Goal: Information Seeking & Learning: Learn about a topic

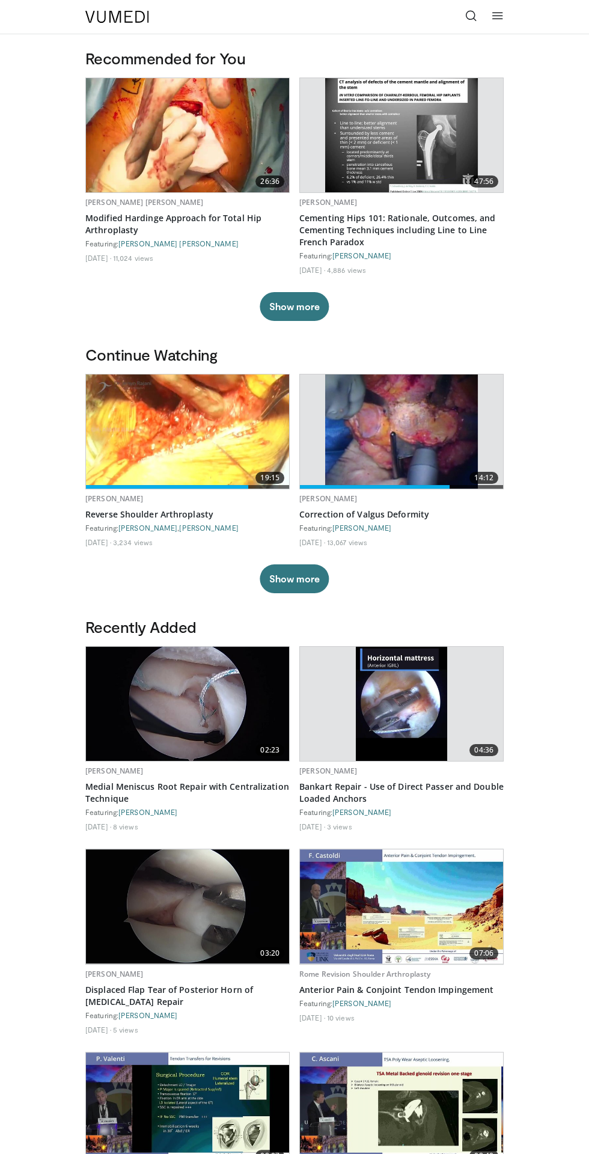
click at [464, 24] on link at bounding box center [471, 17] width 24 height 24
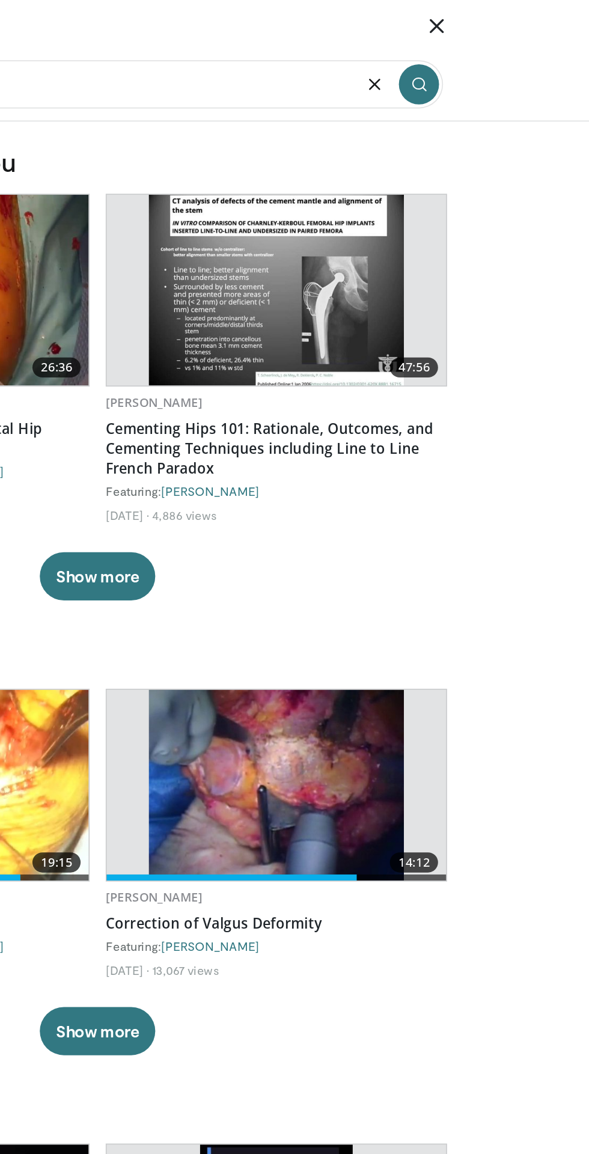
type input "**********"
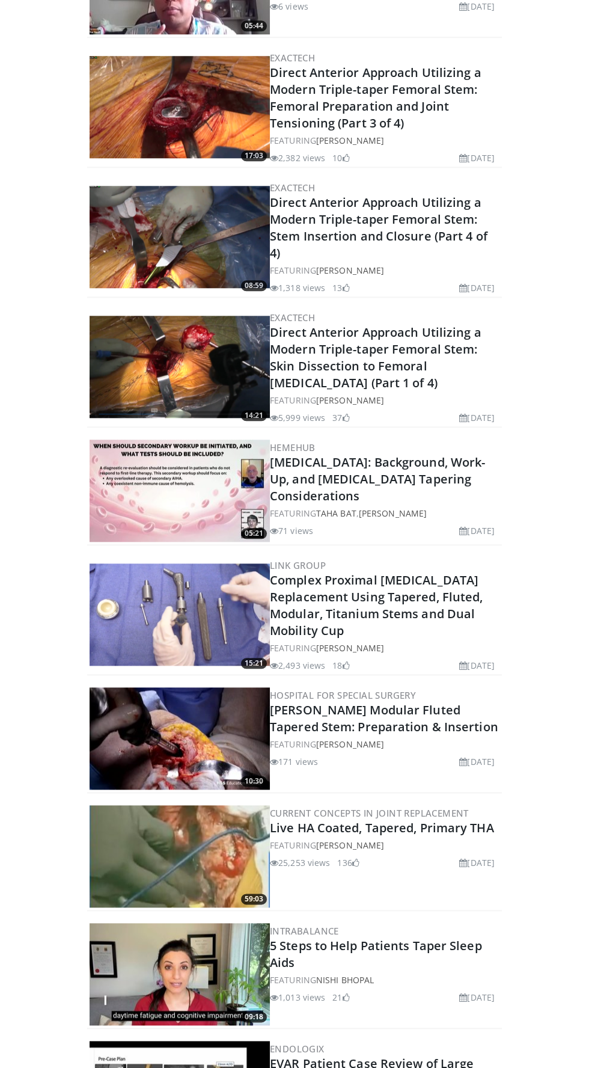
scroll to position [1721, 0]
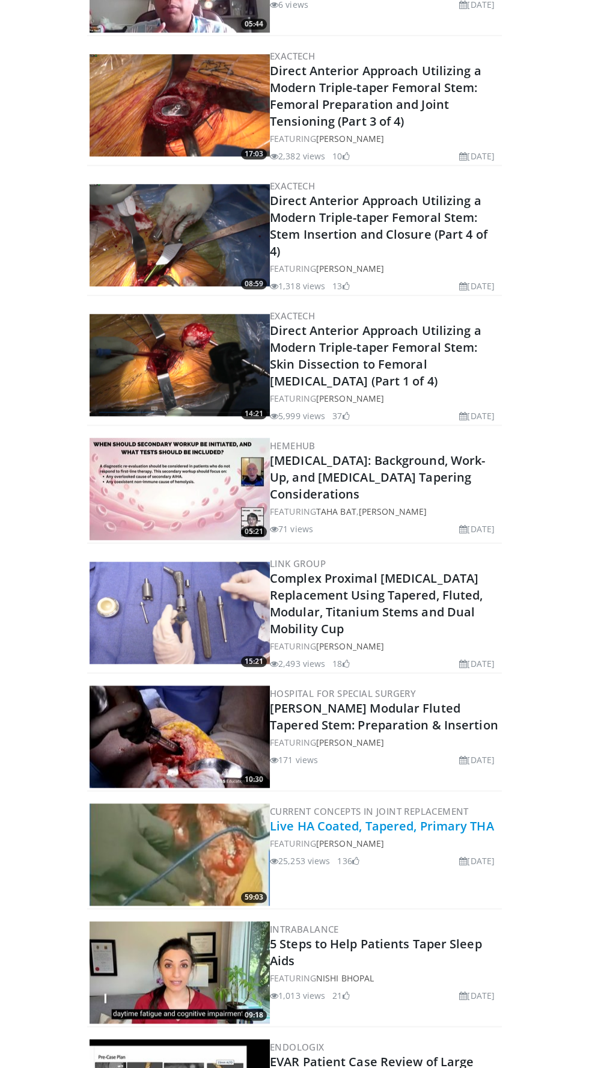
click at [442, 818] on link "Live HA Coated, Tapered, Primary THA" at bounding box center [382, 826] width 224 height 16
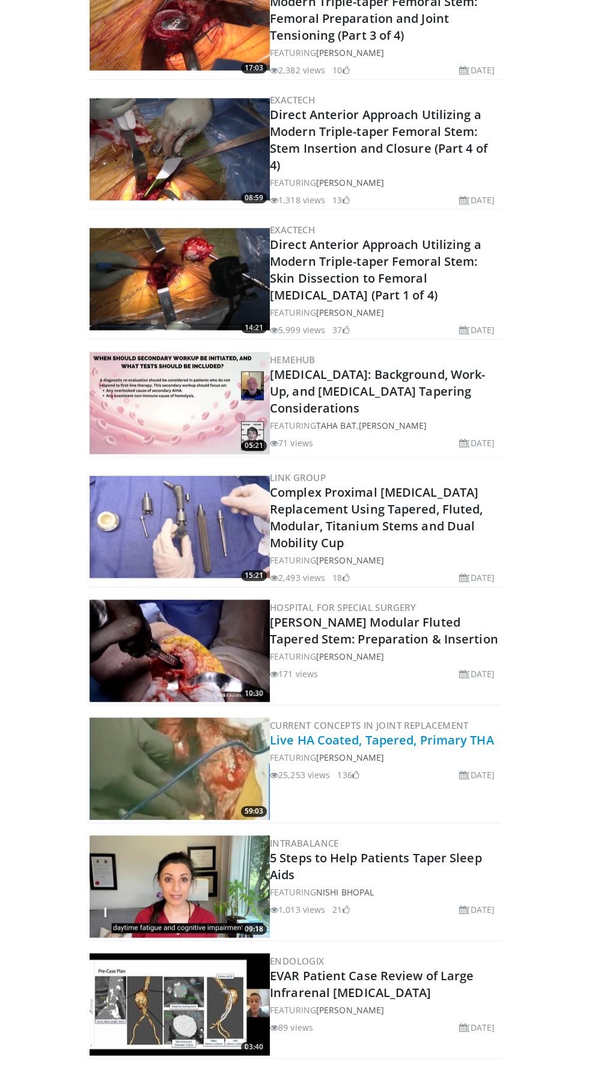
scroll to position [1807, 0]
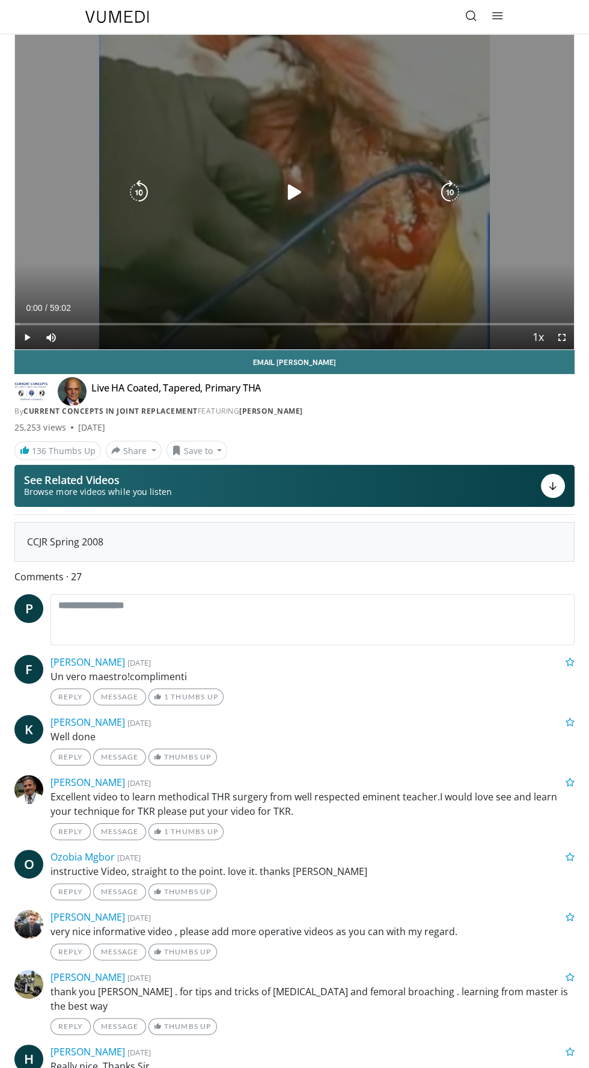
click at [317, 158] on div "10 seconds Tap to unmute" at bounding box center [294, 192] width 559 height 314
click at [294, 180] on icon "Video Player" at bounding box center [295, 192] width 24 height 24
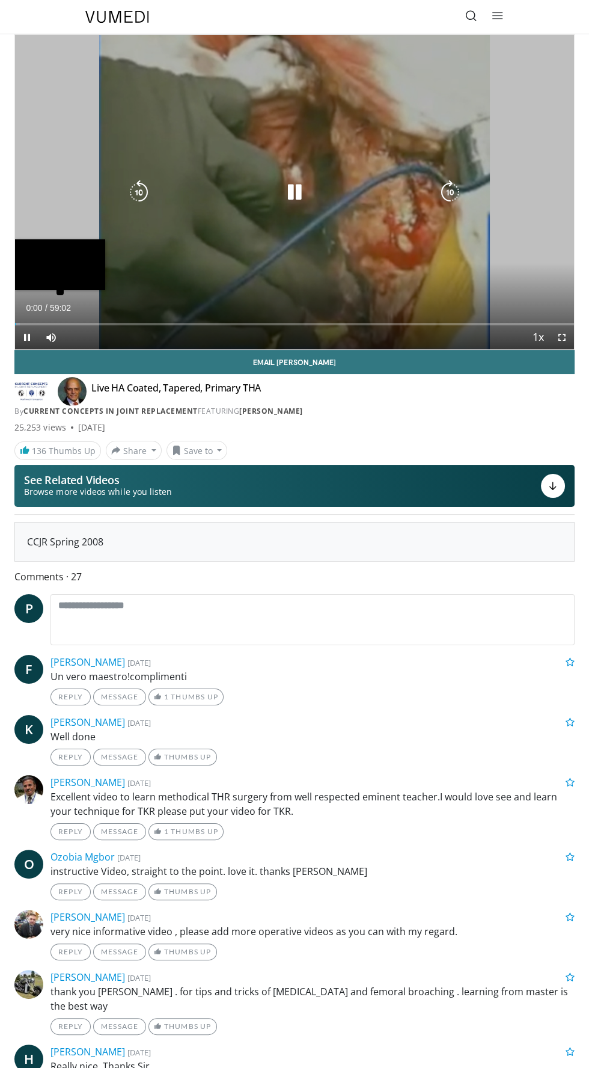
click at [59, 322] on div "Loaded : 0.85% 00:00" at bounding box center [294, 319] width 559 height 11
click at [533, 198] on div "10 seconds Tap to unmute" at bounding box center [294, 192] width 559 height 314
click at [111, 212] on div "10 seconds Tap to unmute" at bounding box center [294, 192] width 559 height 314
click at [486, 125] on div "10 seconds Tap to unmute" at bounding box center [294, 192] width 559 height 314
click at [459, 183] on icon "Video Player" at bounding box center [450, 192] width 24 height 24
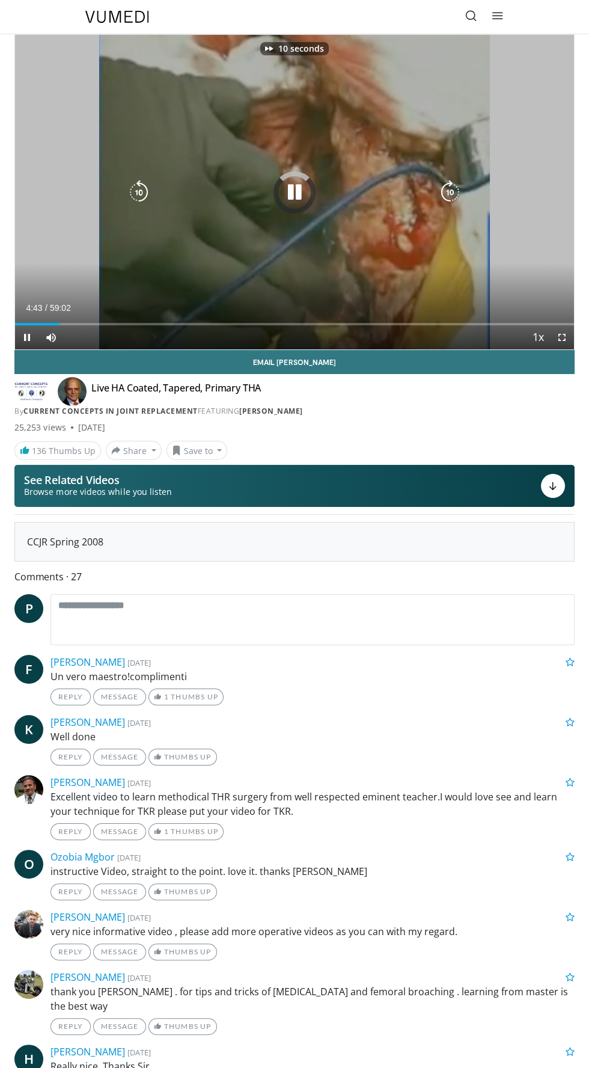
click at [457, 192] on icon "Video Player" at bounding box center [450, 192] width 24 height 24
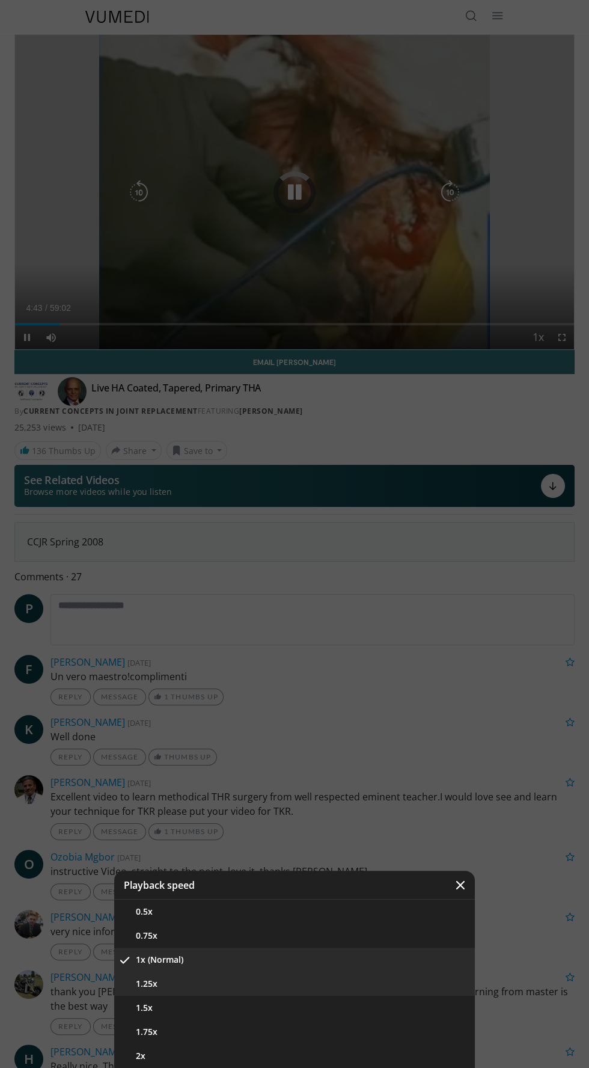
click at [325, 991] on button "1.25x" at bounding box center [294, 983] width 361 height 24
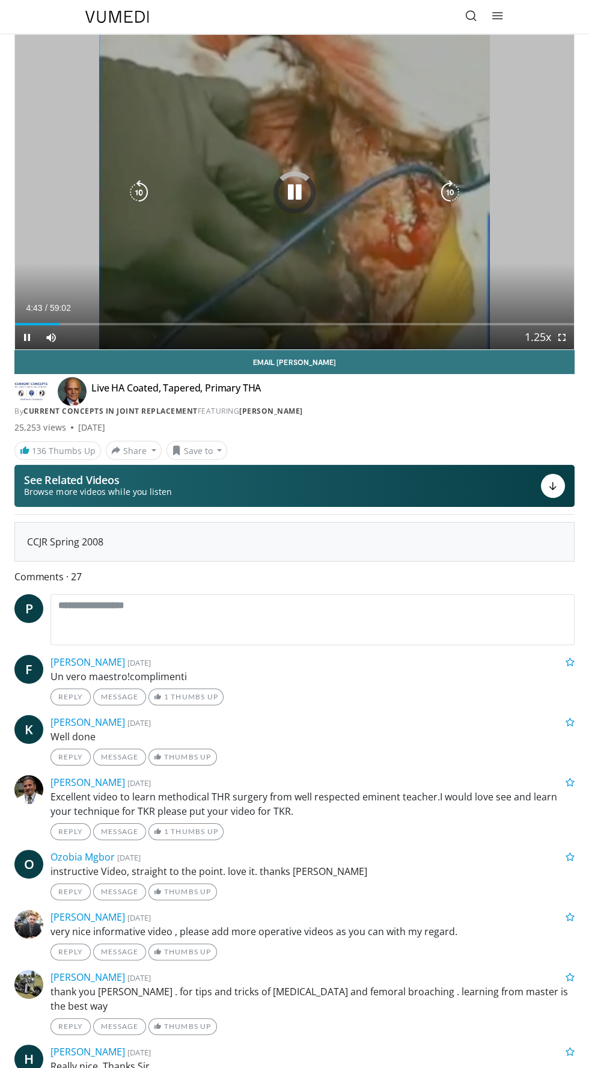
click at [527, 186] on div "20 seconds Tap to unmute" at bounding box center [294, 192] width 559 height 314
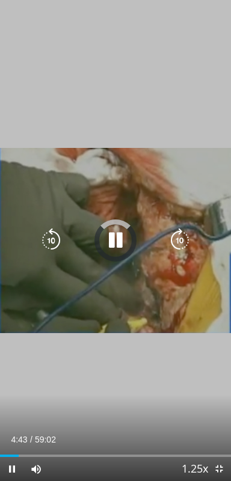
click at [161, 349] on div "20 seconds Tap to unmute" at bounding box center [115, 240] width 231 height 481
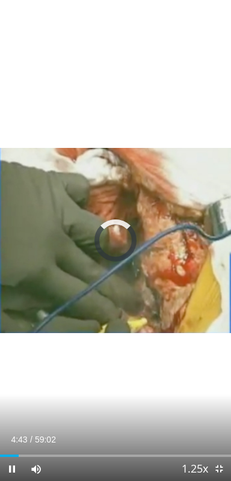
click at [168, 320] on div "20 seconds Tap to unmute" at bounding box center [115, 240] width 231 height 481
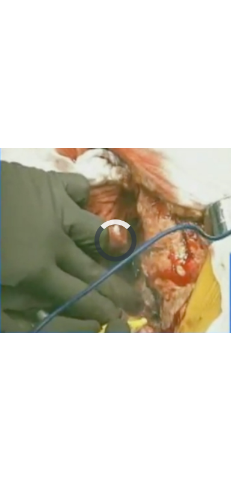
click at [141, 347] on div "20 seconds Tap to unmute" at bounding box center [115, 240] width 231 height 481
click at [142, 343] on div "20 seconds Tap to unmute" at bounding box center [115, 240] width 231 height 481
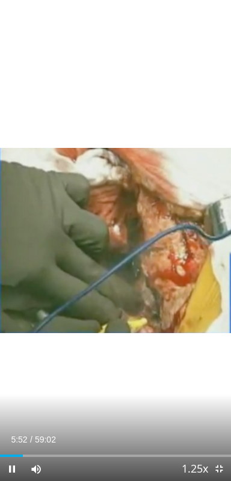
click at [161, 265] on div "20 seconds Tap to unmute" at bounding box center [115, 240] width 231 height 481
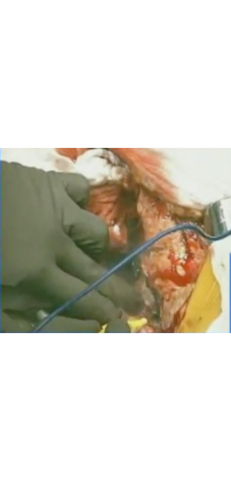
click at [151, 295] on div "20 seconds Tap to unmute" at bounding box center [115, 240] width 231 height 481
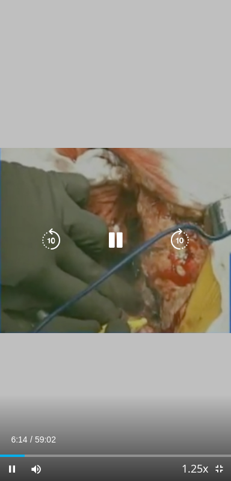
click at [153, 304] on div "20 seconds Tap to unmute" at bounding box center [115, 240] width 231 height 481
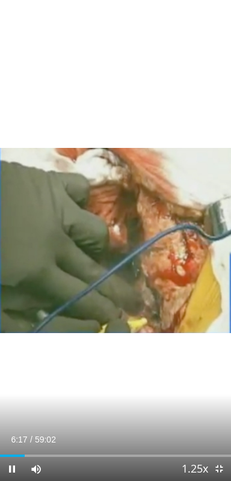
click at [157, 301] on div "20 seconds Tap to unmute" at bounding box center [115, 240] width 231 height 481
click at [164, 312] on div "20 seconds Tap to unmute" at bounding box center [115, 240] width 231 height 481
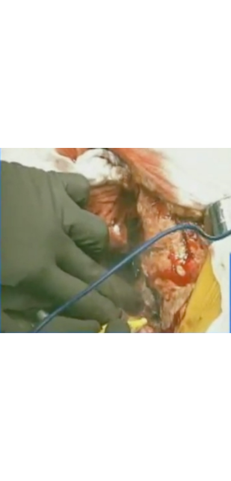
click at [158, 304] on div "20 seconds Tap to unmute" at bounding box center [115, 240] width 231 height 481
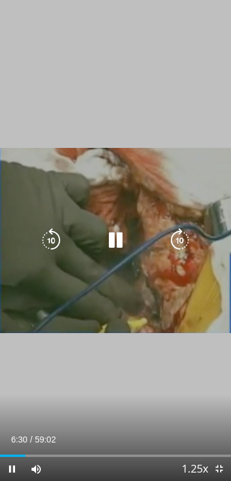
click at [184, 238] on icon "Video Player" at bounding box center [180, 240] width 24 height 24
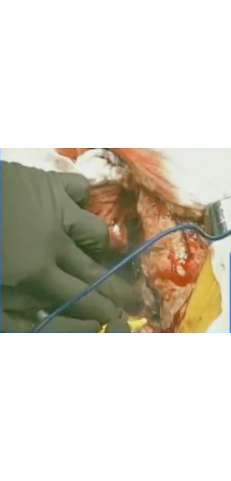
click at [151, 298] on div "10 seconds Tap to unmute" at bounding box center [115, 240] width 231 height 481
click at [148, 323] on div "10 seconds Tap to unmute" at bounding box center [115, 240] width 231 height 481
click at [134, 309] on div "10 seconds Tap to unmute" at bounding box center [115, 240] width 231 height 481
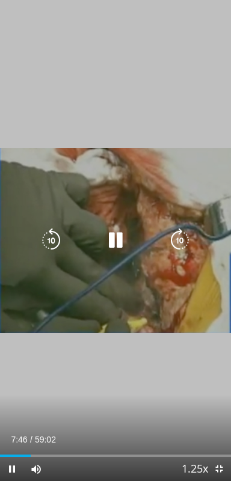
click at [108, 232] on icon "Video Player" at bounding box center [115, 240] width 24 height 24
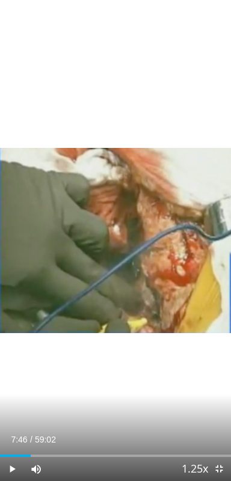
click at [131, 300] on div "10 seconds Tap to unmute" at bounding box center [115, 240] width 231 height 481
click at [139, 308] on div "10 seconds Tap to unmute" at bounding box center [115, 240] width 231 height 481
click at [129, 324] on div "10 seconds Tap to unmute" at bounding box center [115, 240] width 231 height 481
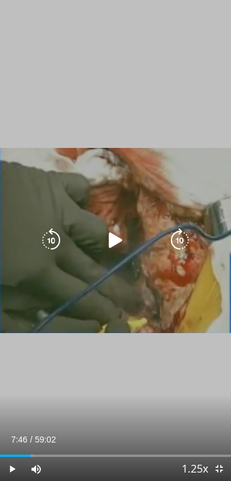
click at [115, 238] on icon "Video Player" at bounding box center [115, 240] width 24 height 24
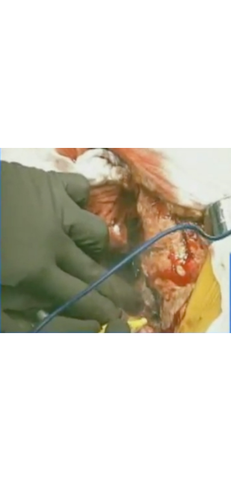
click at [157, 296] on div "10 seconds Tap to unmute" at bounding box center [115, 240] width 231 height 481
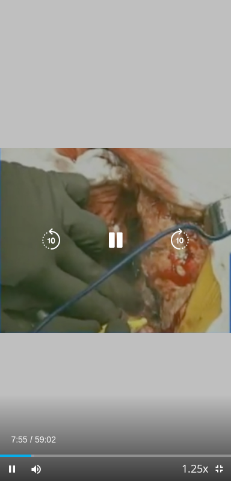
click at [181, 245] on icon "Video Player" at bounding box center [180, 240] width 24 height 24
click at [183, 248] on icon "Video Player" at bounding box center [180, 240] width 24 height 24
click at [180, 244] on icon "Video Player" at bounding box center [180, 240] width 24 height 24
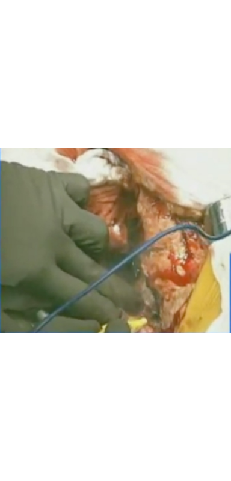
click at [56, 265] on div "30 seconds Tap to unmute" at bounding box center [115, 240] width 231 height 481
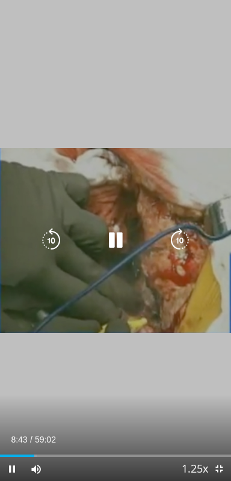
click at [46, 243] on icon "Video Player" at bounding box center [51, 240] width 24 height 24
click at [50, 240] on icon "Video Player" at bounding box center [51, 240] width 24 height 24
click at [182, 243] on icon "Video Player" at bounding box center [180, 240] width 24 height 24
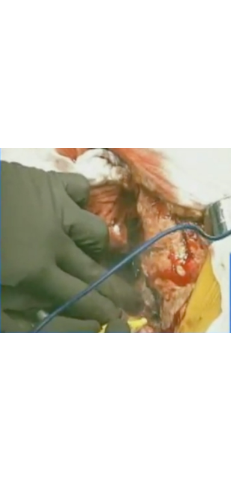
click at [196, 221] on div "10 seconds Tap to unmute" at bounding box center [115, 240] width 231 height 481
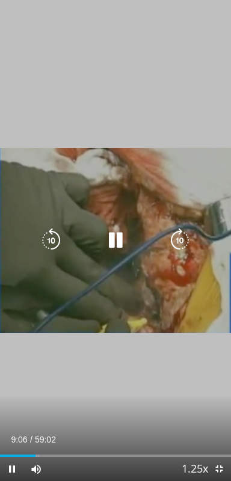
click at [183, 239] on icon "Video Player" at bounding box center [180, 240] width 24 height 24
click at [191, 236] on icon "Video Player" at bounding box center [180, 240] width 24 height 24
click at [191, 234] on icon "Video Player" at bounding box center [180, 240] width 24 height 24
click at [189, 236] on icon "Video Player" at bounding box center [180, 240] width 24 height 24
click at [185, 236] on icon "Video Player" at bounding box center [180, 240] width 24 height 24
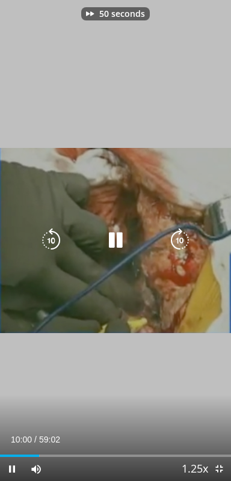
click at [180, 238] on icon "Video Player" at bounding box center [180, 240] width 24 height 24
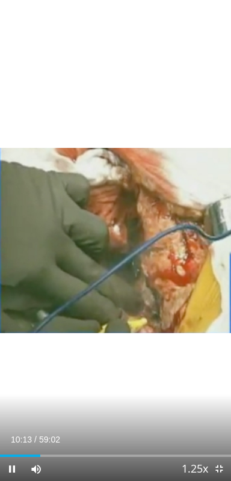
click at [151, 295] on div "60 seconds Tap to unmute" at bounding box center [115, 240] width 231 height 481
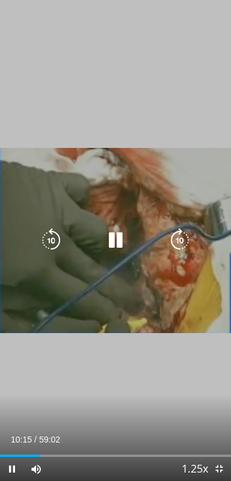
click at [189, 243] on icon "Video Player" at bounding box center [180, 240] width 24 height 24
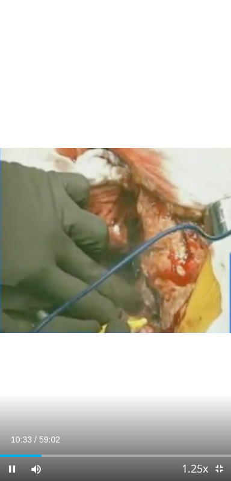
click at [163, 279] on div "10 seconds Tap to unmute" at bounding box center [115, 240] width 231 height 481
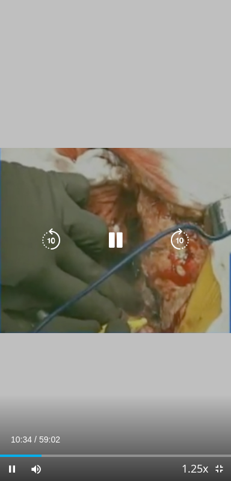
click at [180, 245] on icon "Video Player" at bounding box center [180, 240] width 24 height 24
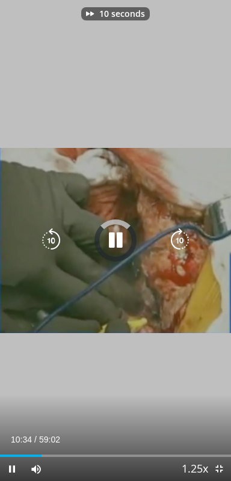
click at [185, 245] on icon "Video Player" at bounding box center [180, 240] width 24 height 24
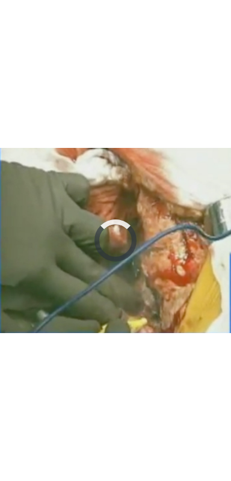
click at [135, 335] on div "20 seconds Tap to unmute" at bounding box center [115, 240] width 231 height 481
click at [164, 305] on div "20 seconds Tap to unmute" at bounding box center [115, 240] width 231 height 481
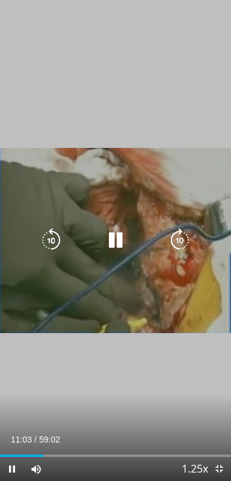
click at [183, 240] on icon "Video Player" at bounding box center [180, 240] width 24 height 24
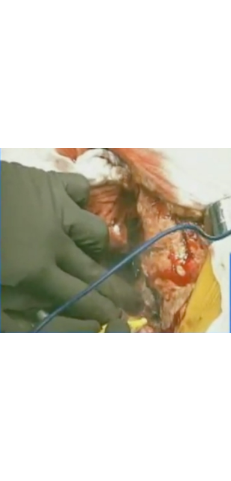
click at [147, 304] on div "10 seconds Tap to unmute" at bounding box center [115, 240] width 231 height 481
click at [149, 295] on div "10 seconds Tap to unmute" at bounding box center [115, 240] width 231 height 481
click at [126, 304] on div "10 seconds Tap to unmute" at bounding box center [115, 240] width 231 height 481
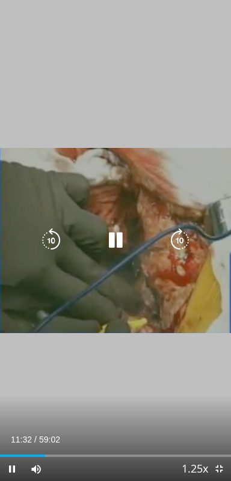
click at [124, 249] on icon "Video Player" at bounding box center [115, 240] width 24 height 24
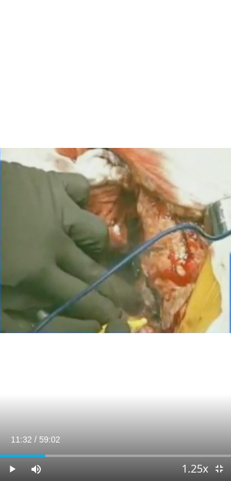
click at [118, 255] on div "10 seconds Tap to unmute" at bounding box center [115, 240] width 231 height 481
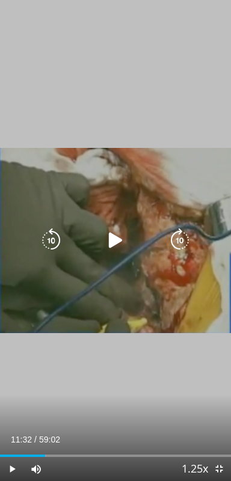
click at [120, 243] on icon "Video Player" at bounding box center [115, 240] width 24 height 24
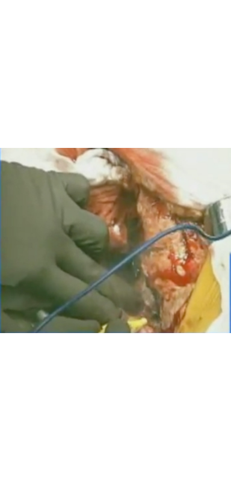
click at [147, 241] on div "Video Player" at bounding box center [115, 240] width 152 height 24
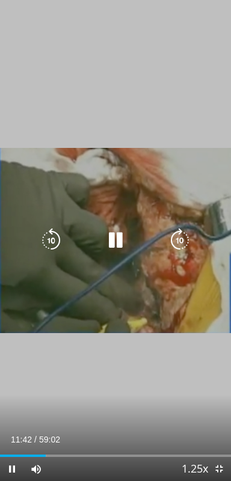
click at [133, 240] on div "Video Player" at bounding box center [115, 240] width 152 height 24
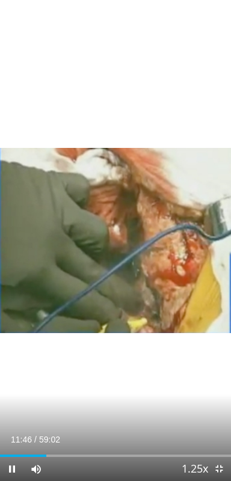
click at [138, 290] on div "10 seconds Tap to unmute" at bounding box center [115, 240] width 231 height 481
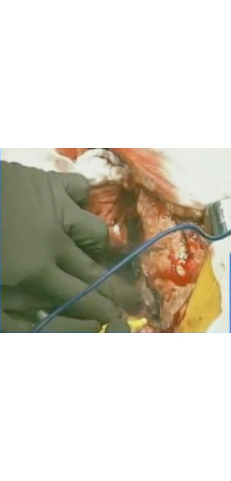
click at [159, 294] on div "10 seconds Tap to unmute" at bounding box center [115, 240] width 231 height 481
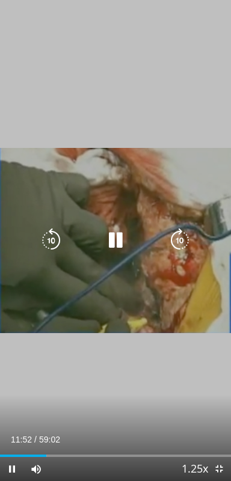
click at [180, 245] on icon "Video Player" at bounding box center [180, 240] width 24 height 24
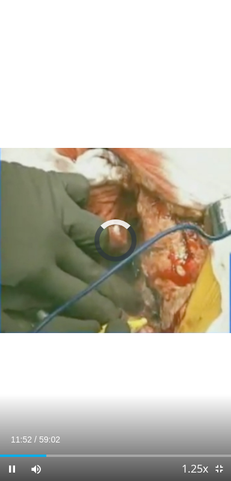
click at [152, 308] on div "10 seconds Tap to unmute" at bounding box center [115, 240] width 231 height 481
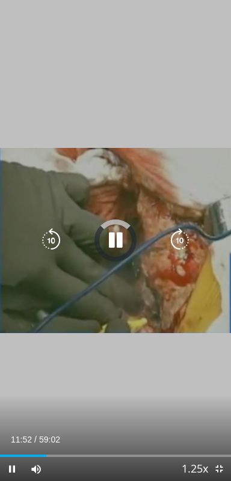
click at [181, 239] on icon "Video Player" at bounding box center [180, 240] width 24 height 24
click at [118, 247] on icon "Video Player" at bounding box center [115, 240] width 24 height 24
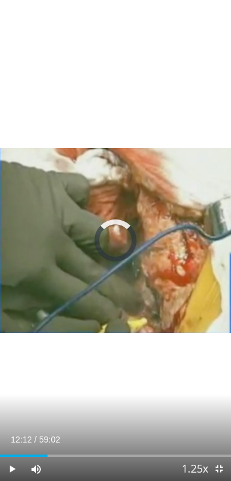
click at [130, 307] on div "10 seconds Tap to unmute" at bounding box center [115, 240] width 231 height 481
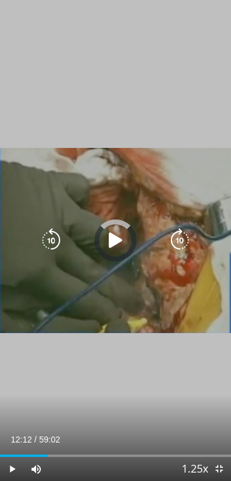
click at [118, 251] on icon "Video Player" at bounding box center [115, 240] width 24 height 24
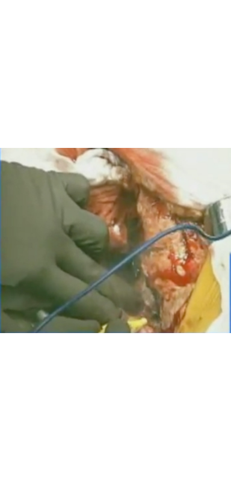
click at [136, 296] on div "10 seconds Tap to unmute" at bounding box center [115, 240] width 231 height 481
click at [141, 308] on div "10 seconds Tap to unmute" at bounding box center [115, 240] width 231 height 481
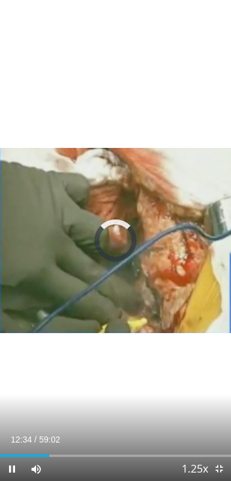
click at [152, 337] on div "10 seconds Tap to unmute" at bounding box center [115, 240] width 231 height 481
click at [54, 246] on icon "Video Player" at bounding box center [51, 240] width 24 height 24
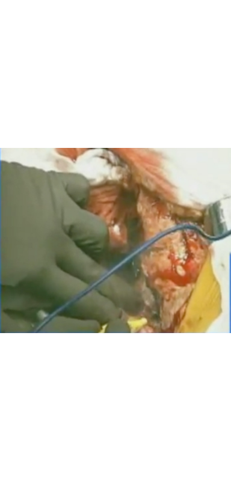
click at [172, 295] on div "10 seconds Tap to unmute" at bounding box center [115, 240] width 231 height 481
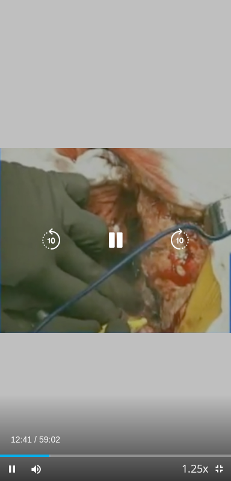
click at [180, 245] on icon "Video Player" at bounding box center [180, 240] width 24 height 24
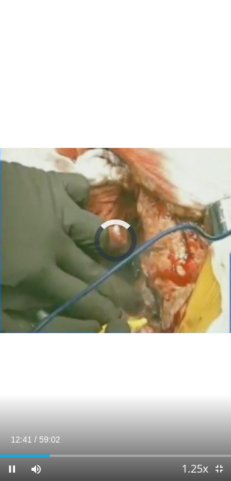
click at [138, 309] on div "10 seconds Tap to unmute" at bounding box center [115, 240] width 231 height 481
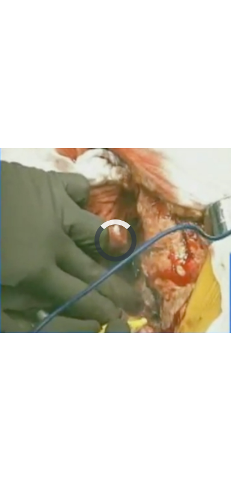
click at [127, 328] on div "10 seconds Tap to unmute" at bounding box center [115, 240] width 231 height 481
click at [135, 326] on div "10 seconds Tap to unmute" at bounding box center [115, 240] width 231 height 481
click at [127, 332] on div "10 seconds Tap to unmute" at bounding box center [115, 240] width 231 height 481
click at [148, 293] on div "10 seconds Tap to unmute" at bounding box center [115, 240] width 231 height 481
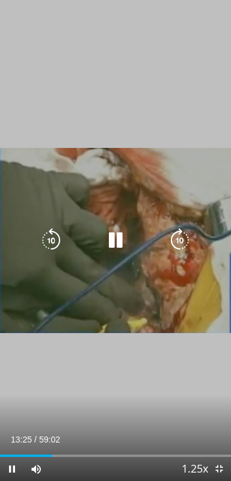
click at [179, 238] on icon "Video Player" at bounding box center [180, 240] width 24 height 24
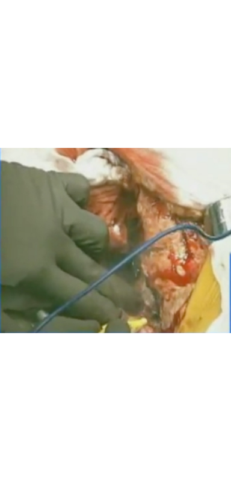
click at [136, 323] on div "10 seconds Tap to unmute" at bounding box center [115, 240] width 231 height 481
click at [131, 332] on div "10 seconds Tap to unmute" at bounding box center [115, 240] width 231 height 481
click at [158, 356] on div "10 seconds Tap to unmute" at bounding box center [115, 240] width 231 height 481
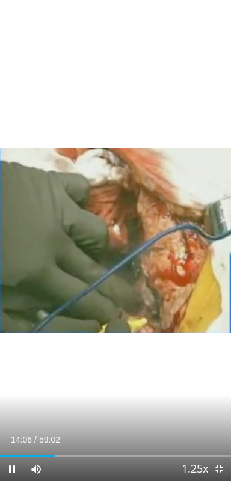
click at [168, 321] on div "10 seconds Tap to unmute" at bounding box center [115, 240] width 231 height 481
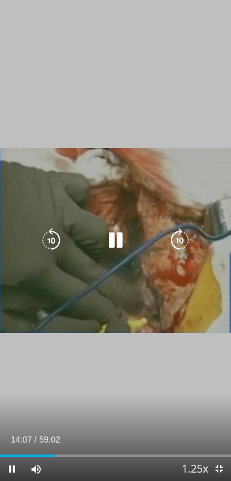
click at [183, 241] on icon "Video Player" at bounding box center [180, 240] width 24 height 24
click at [191, 249] on icon "Video Player" at bounding box center [180, 240] width 24 height 24
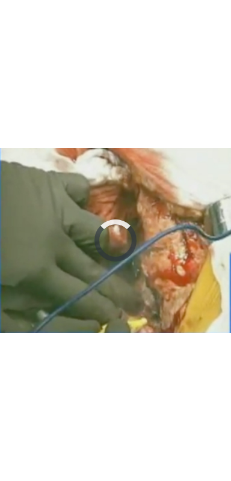
click at [29, 247] on div "20 seconds Tap to unmute" at bounding box center [115, 240] width 231 height 481
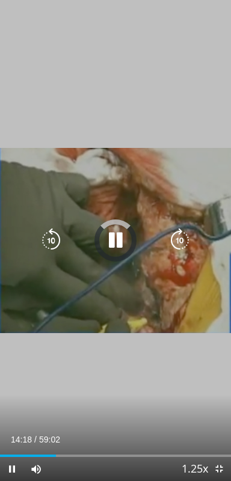
click at [40, 242] on icon "Video Player" at bounding box center [51, 240] width 24 height 24
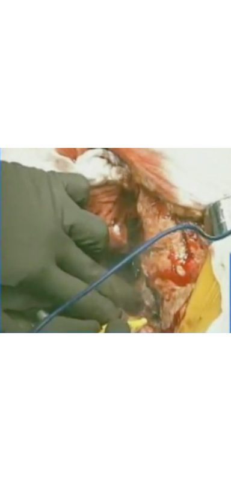
click at [162, 338] on div "10 seconds Tap to unmute" at bounding box center [115, 240] width 231 height 481
click at [161, 347] on div "10 seconds Tap to unmute" at bounding box center [115, 240] width 231 height 481
click at [142, 325] on div "10 seconds Tap to unmute" at bounding box center [115, 240] width 231 height 481
click at [137, 341] on div "10 seconds Tap to unmute" at bounding box center [115, 240] width 231 height 481
click at [144, 353] on div "10 seconds Tap to unmute" at bounding box center [115, 240] width 231 height 481
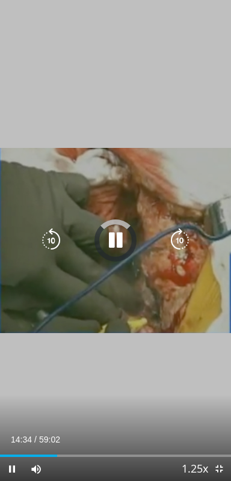
click at [147, 350] on div "10 seconds Tap to unmute" at bounding box center [115, 240] width 231 height 481
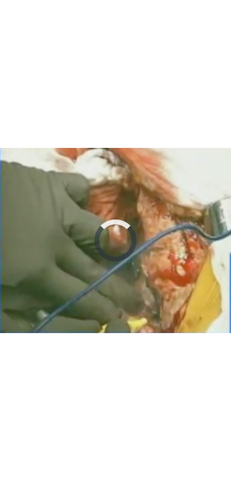
click at [148, 350] on div "10 seconds Tap to unmute" at bounding box center [115, 240] width 231 height 481
click at [155, 329] on div "10 seconds Tap to unmute" at bounding box center [115, 240] width 231 height 481
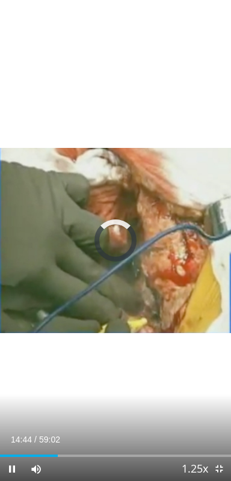
click at [145, 311] on div "10 seconds Tap to unmute" at bounding box center [115, 240] width 231 height 481
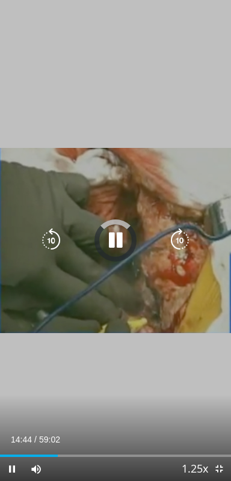
click at [179, 243] on icon "Video Player" at bounding box center [180, 240] width 24 height 24
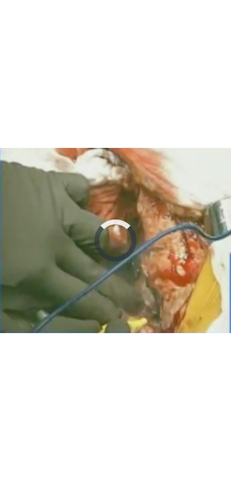
click at [172, 253] on div "10 seconds Tap to unmute" at bounding box center [115, 240] width 231 height 481
click at [146, 345] on div "10 seconds Tap to unmute" at bounding box center [115, 240] width 231 height 481
click at [164, 344] on div "10 seconds Tap to unmute" at bounding box center [115, 240] width 231 height 481
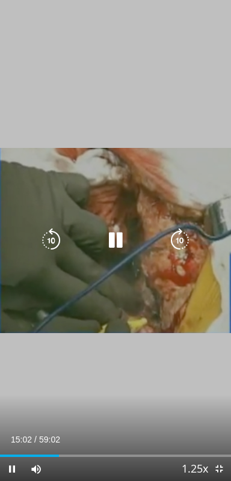
click at [159, 332] on div "10 seconds Tap to unmute" at bounding box center [115, 240] width 231 height 481
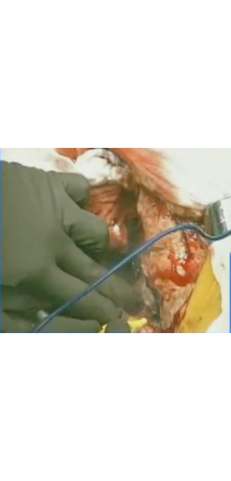
click at [155, 342] on div "10 seconds Tap to unmute" at bounding box center [115, 240] width 231 height 481
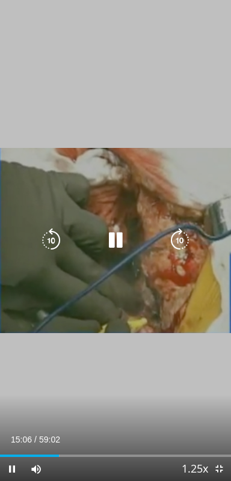
click at [177, 243] on icon "Video Player" at bounding box center [180, 240] width 24 height 24
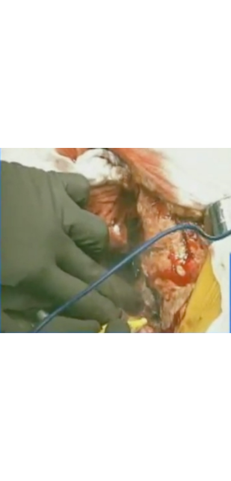
click at [176, 240] on icon "Video Player" at bounding box center [180, 240] width 24 height 24
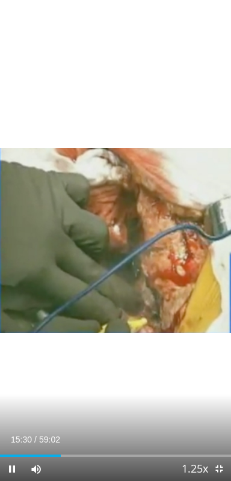
click at [147, 330] on div "10 seconds Tap to unmute" at bounding box center [115, 240] width 231 height 481
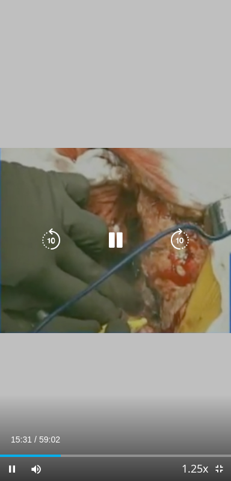
click at [142, 331] on div "10 seconds Tap to unmute" at bounding box center [115, 240] width 231 height 481
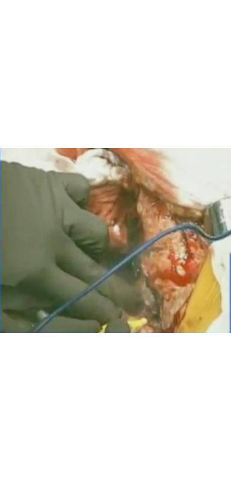
click at [141, 343] on div "10 seconds Tap to unmute" at bounding box center [115, 240] width 231 height 481
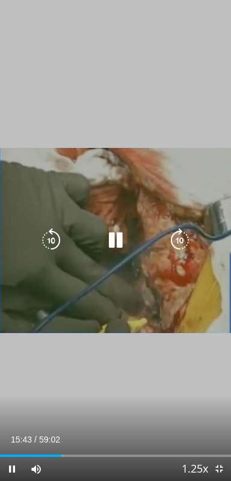
click at [185, 241] on icon "Video Player" at bounding box center [180, 240] width 24 height 24
click at [181, 245] on icon "Video Player" at bounding box center [180, 240] width 24 height 24
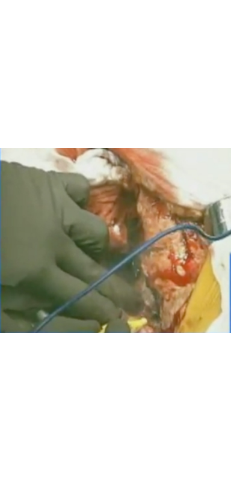
click at [156, 289] on div "20 seconds Tap to unmute" at bounding box center [115, 240] width 231 height 481
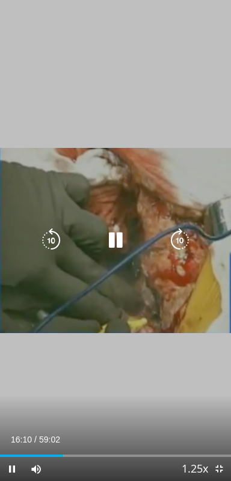
click at [180, 241] on icon "Video Player" at bounding box center [180, 240] width 24 height 24
click at [186, 235] on icon "Video Player" at bounding box center [180, 240] width 24 height 24
click at [151, 360] on div "20 seconds Tap to unmute" at bounding box center [115, 240] width 231 height 481
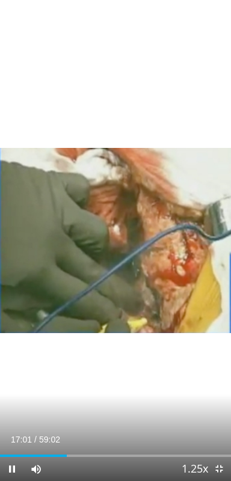
click at [148, 350] on div "20 seconds Tap to unmute" at bounding box center [115, 240] width 231 height 481
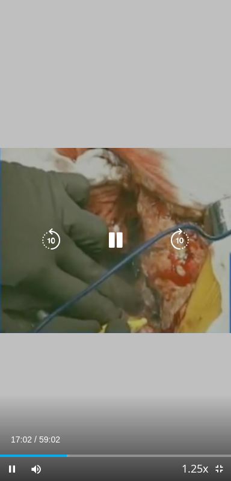
click at [152, 350] on div "20 seconds Tap to unmute" at bounding box center [115, 240] width 231 height 481
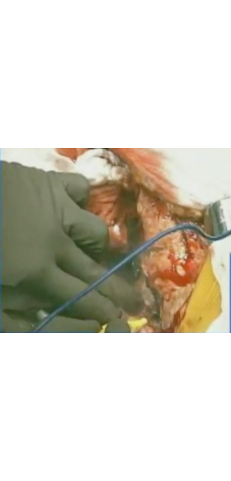
click at [36, 285] on div "20 seconds Tap to unmute" at bounding box center [115, 240] width 231 height 481
click at [167, 358] on div "20 seconds Tap to unmute" at bounding box center [115, 240] width 231 height 481
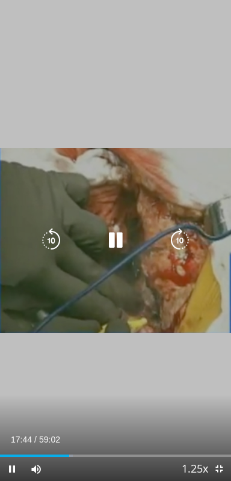
click at [184, 248] on icon "Video Player" at bounding box center [180, 240] width 24 height 24
click at [186, 248] on icon "Video Player" at bounding box center [180, 240] width 24 height 24
click at [185, 247] on icon "Video Player" at bounding box center [180, 240] width 24 height 24
click at [188, 249] on icon "Video Player" at bounding box center [180, 240] width 24 height 24
click at [185, 249] on icon "Video Player" at bounding box center [180, 240] width 24 height 24
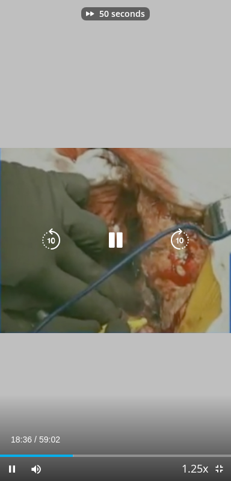
click at [185, 248] on icon "Video Player" at bounding box center [180, 240] width 24 height 24
click at [186, 246] on icon "Video Player" at bounding box center [180, 240] width 24 height 24
click at [184, 245] on icon "Video Player" at bounding box center [180, 240] width 24 height 24
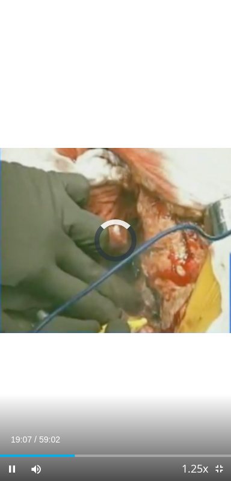
click at [150, 328] on div "80 seconds Tap to unmute" at bounding box center [115, 240] width 231 height 481
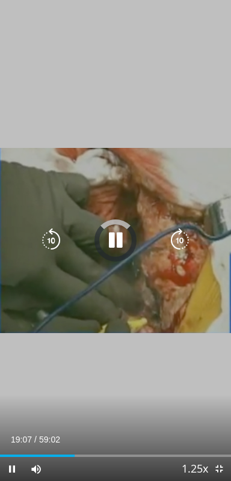
click at [187, 242] on icon "Video Player" at bounding box center [180, 240] width 24 height 24
click at [184, 244] on icon "Video Player" at bounding box center [180, 240] width 24 height 24
click at [138, 344] on div "20 seconds Tap to unmute" at bounding box center [115, 240] width 231 height 481
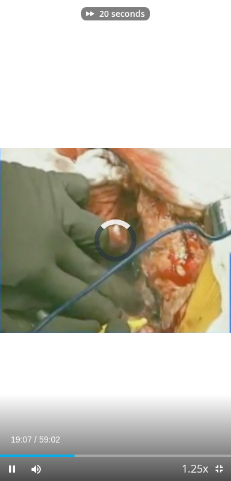
click at [149, 350] on div "20 seconds Tap to unmute" at bounding box center [115, 240] width 231 height 481
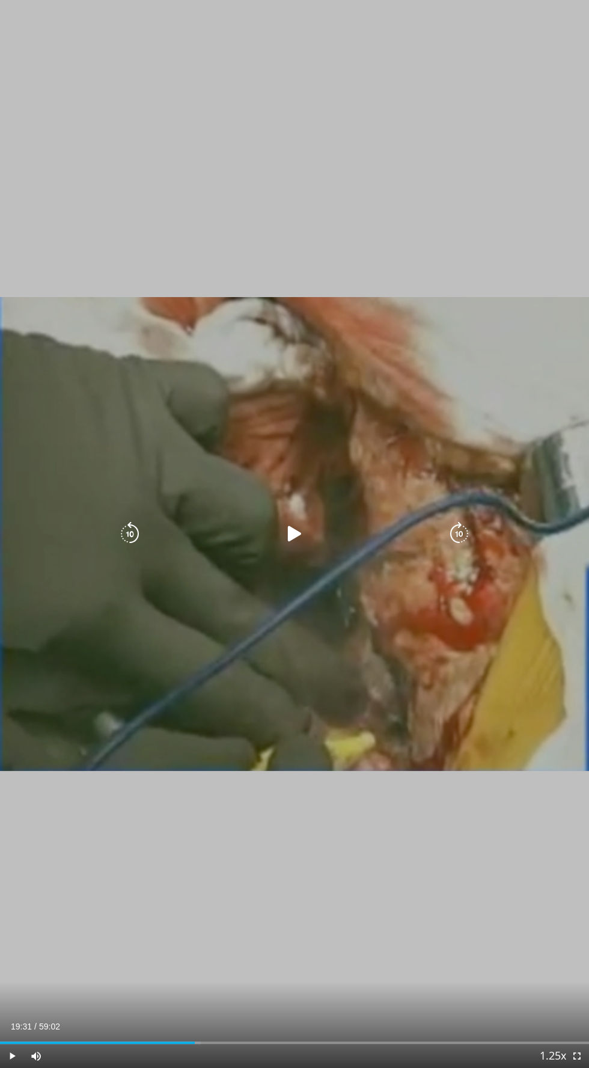
click at [277, 151] on div "20 seconds Tap to unmute" at bounding box center [294, 534] width 589 height 1068
